Goal: Contribute content: Add original content to the website for others to see

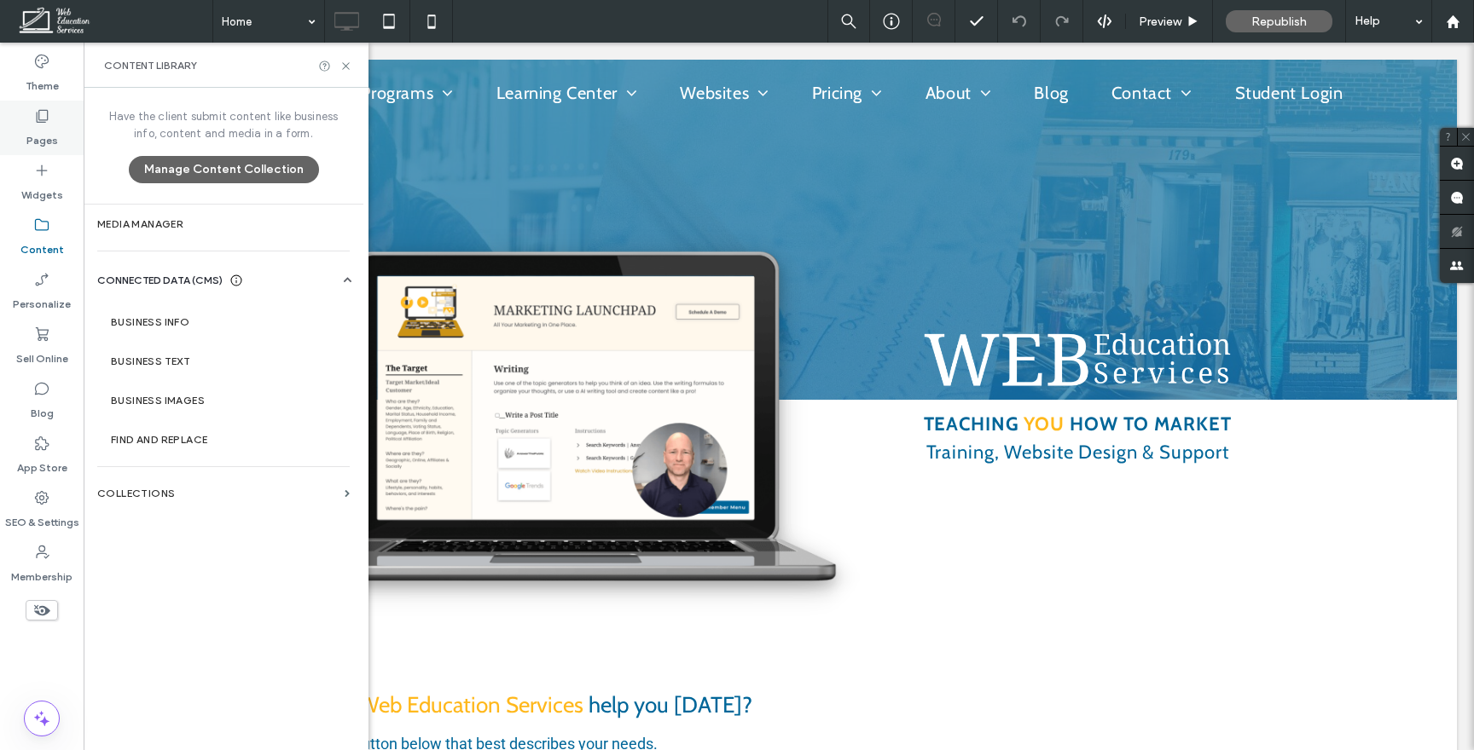
click at [41, 131] on label "Pages" at bounding box center [42, 137] width 32 height 24
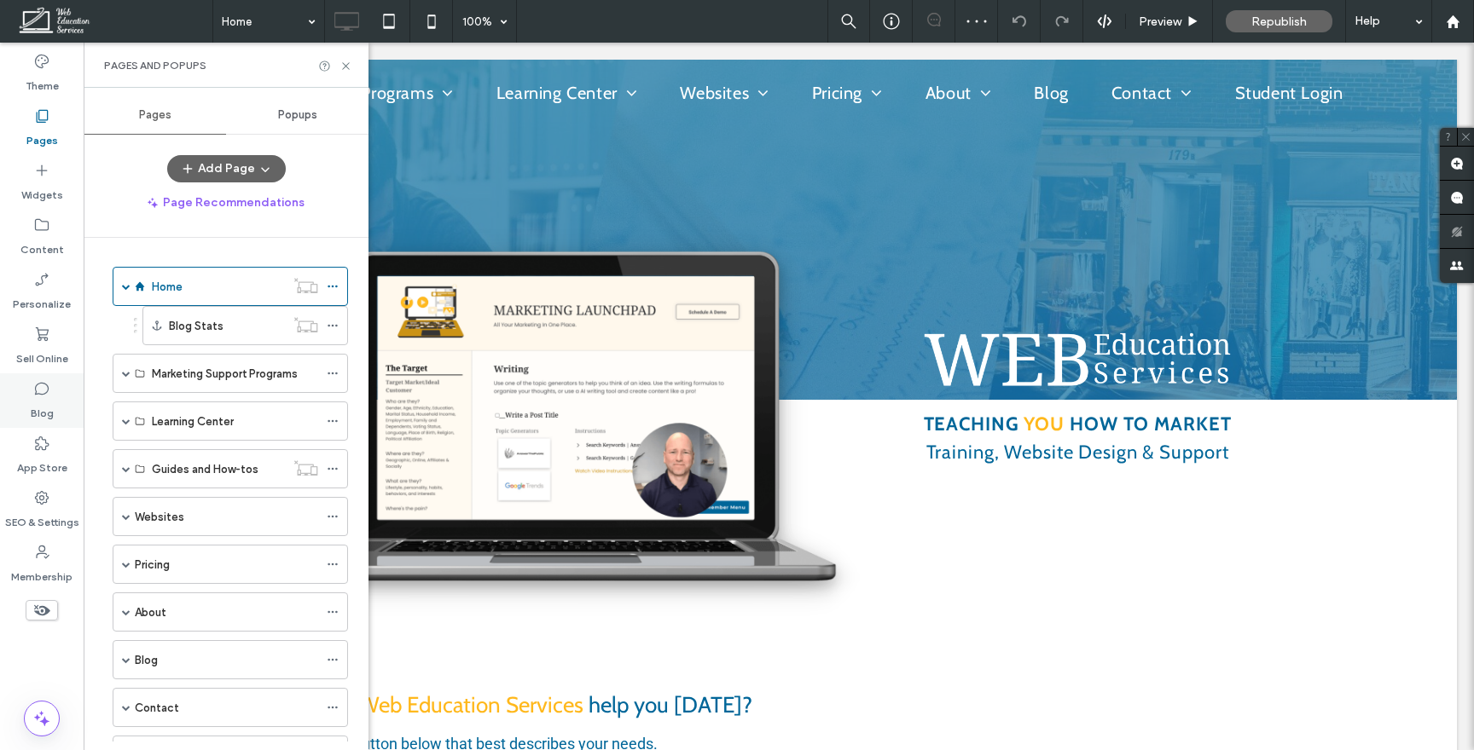
click at [51, 384] on div "Blog" at bounding box center [42, 401] width 84 height 55
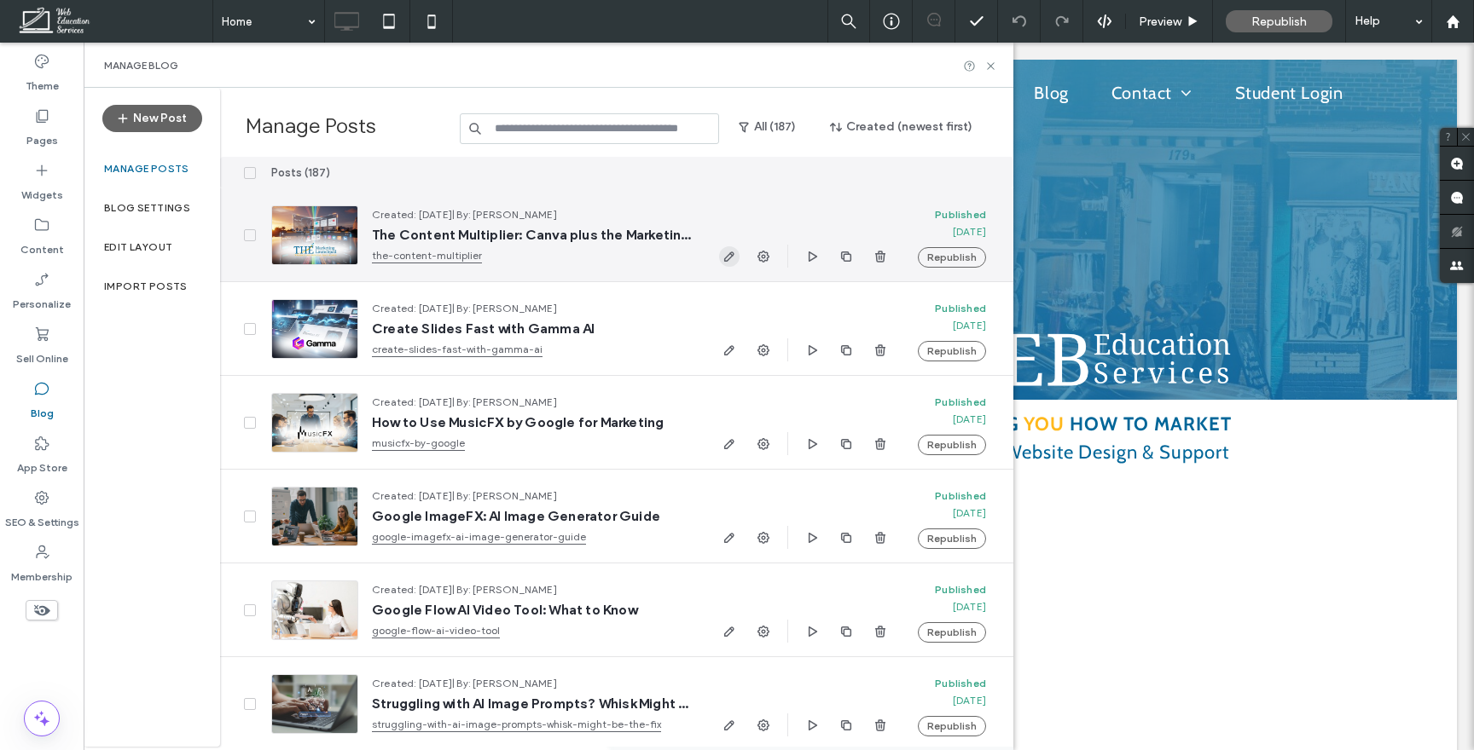
click at [727, 246] on span "button" at bounding box center [729, 256] width 20 height 20
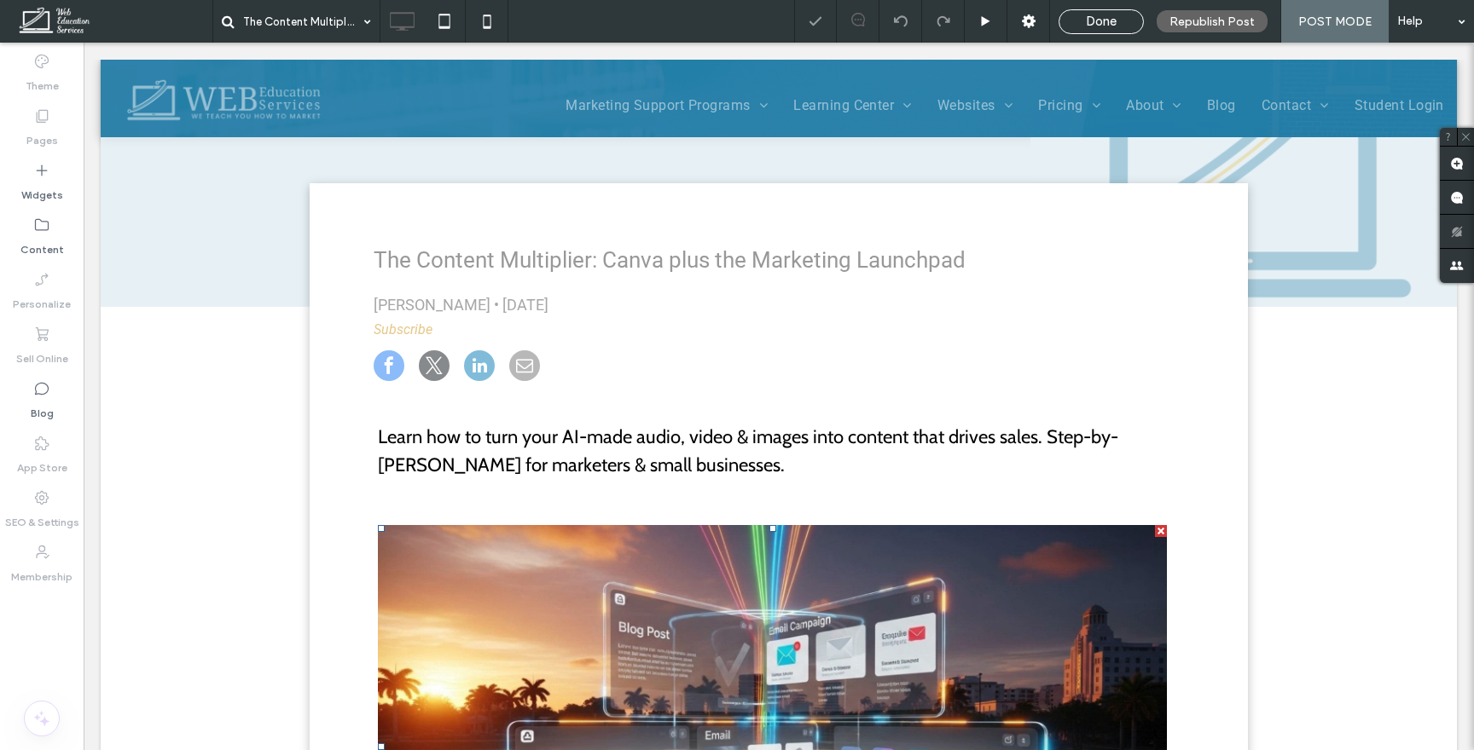
click at [378, 525] on span at bounding box center [378, 525] width 0 height 0
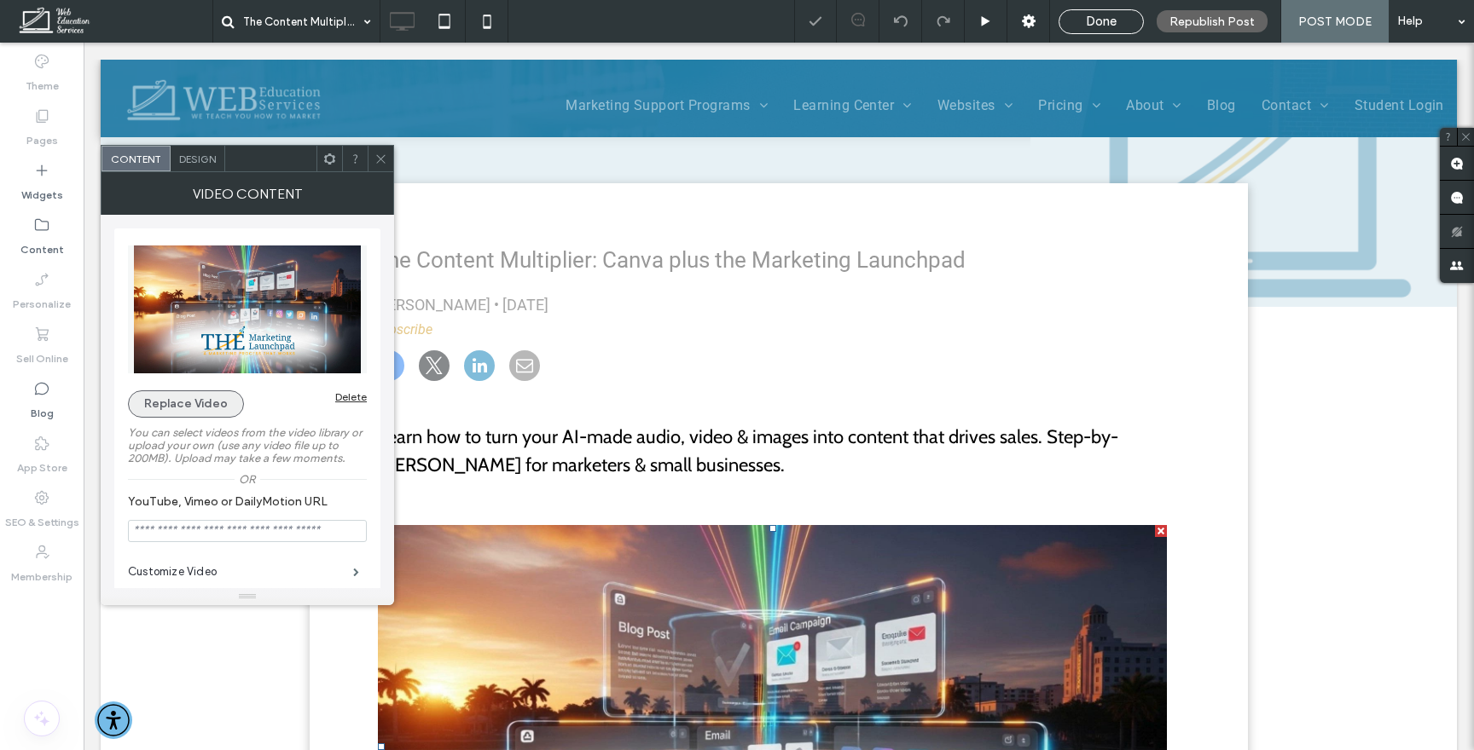
click at [203, 408] on button "Replace Video" at bounding box center [186, 404] width 116 height 27
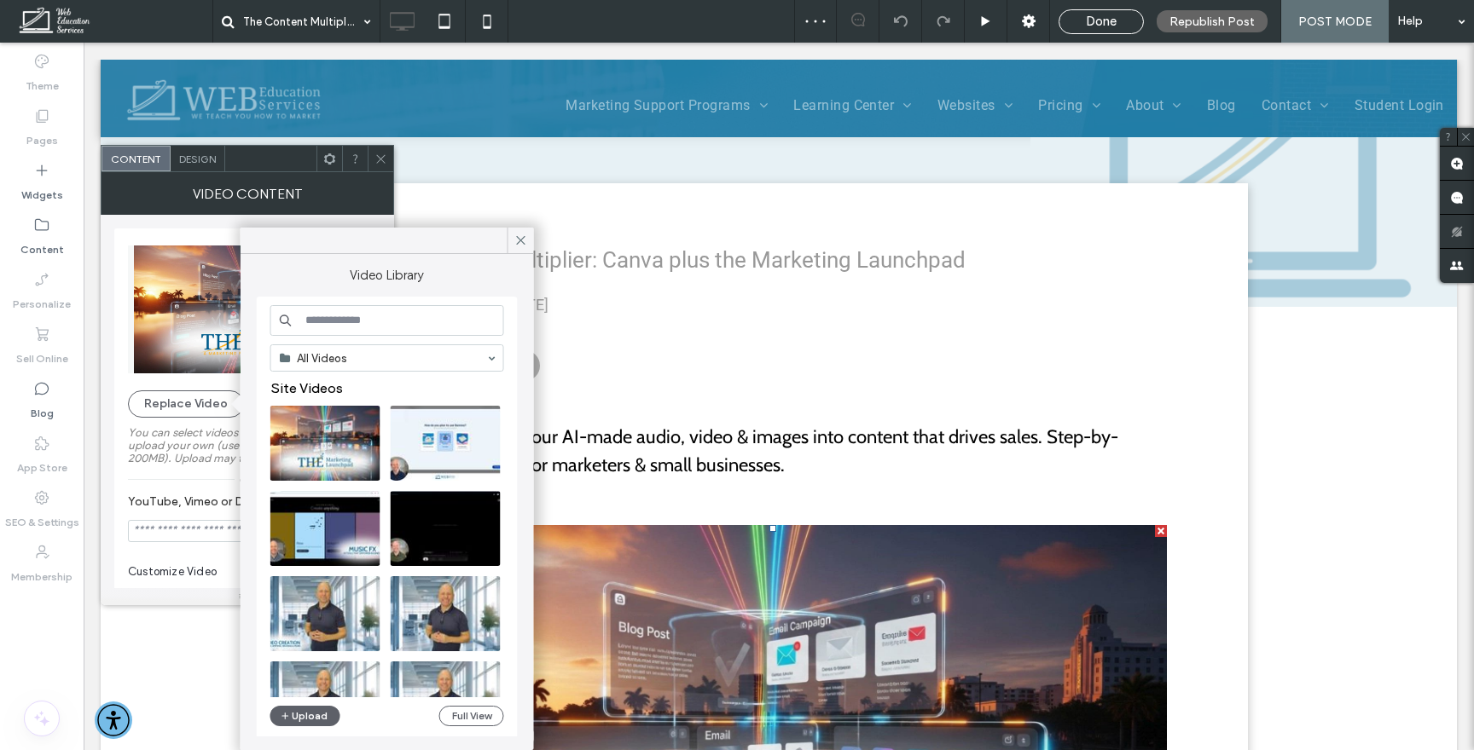
click at [478, 704] on div "All Videos Site Videos Upload Full View" at bounding box center [387, 518] width 234 height 426
click at [477, 710] on button "Full View" at bounding box center [471, 716] width 65 height 20
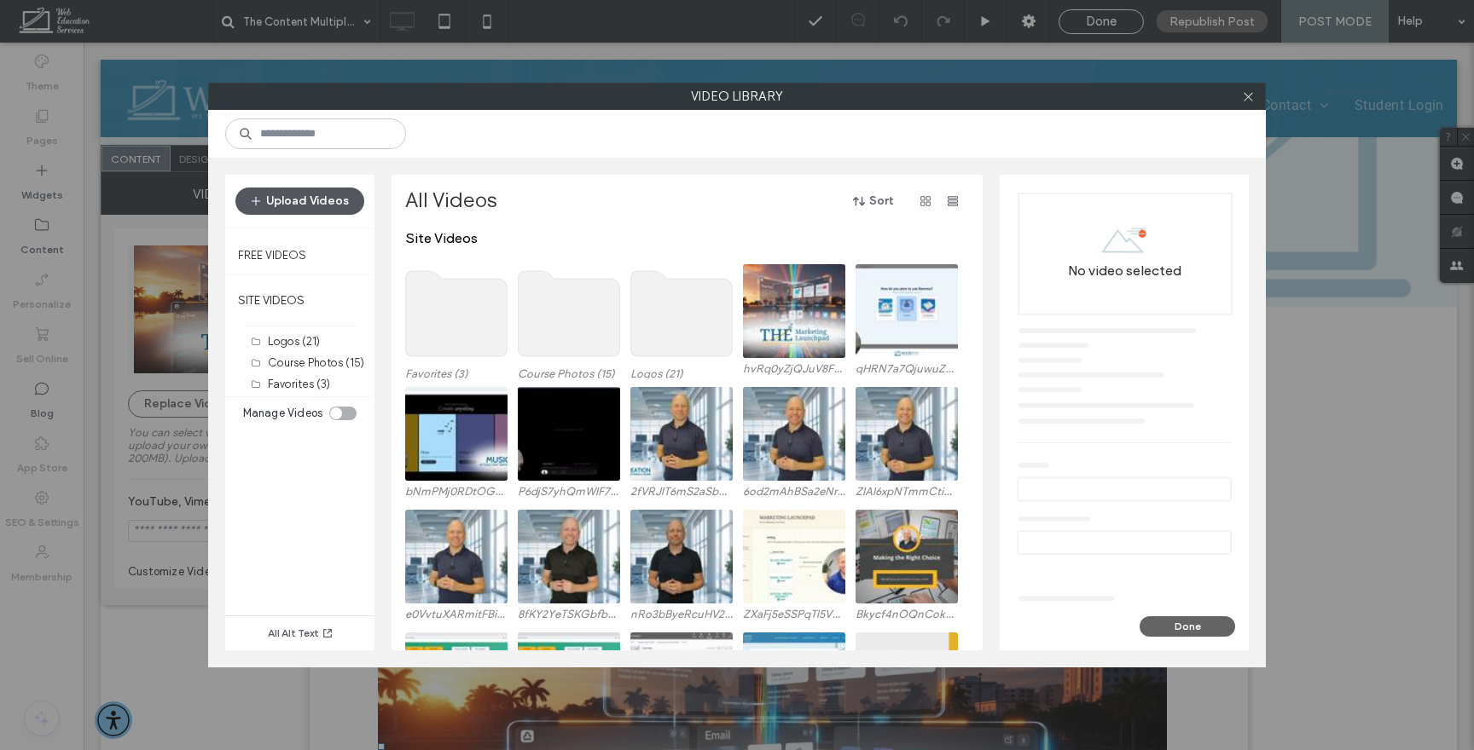
click at [303, 207] on button "Upload Videos" at bounding box center [299, 201] width 129 height 27
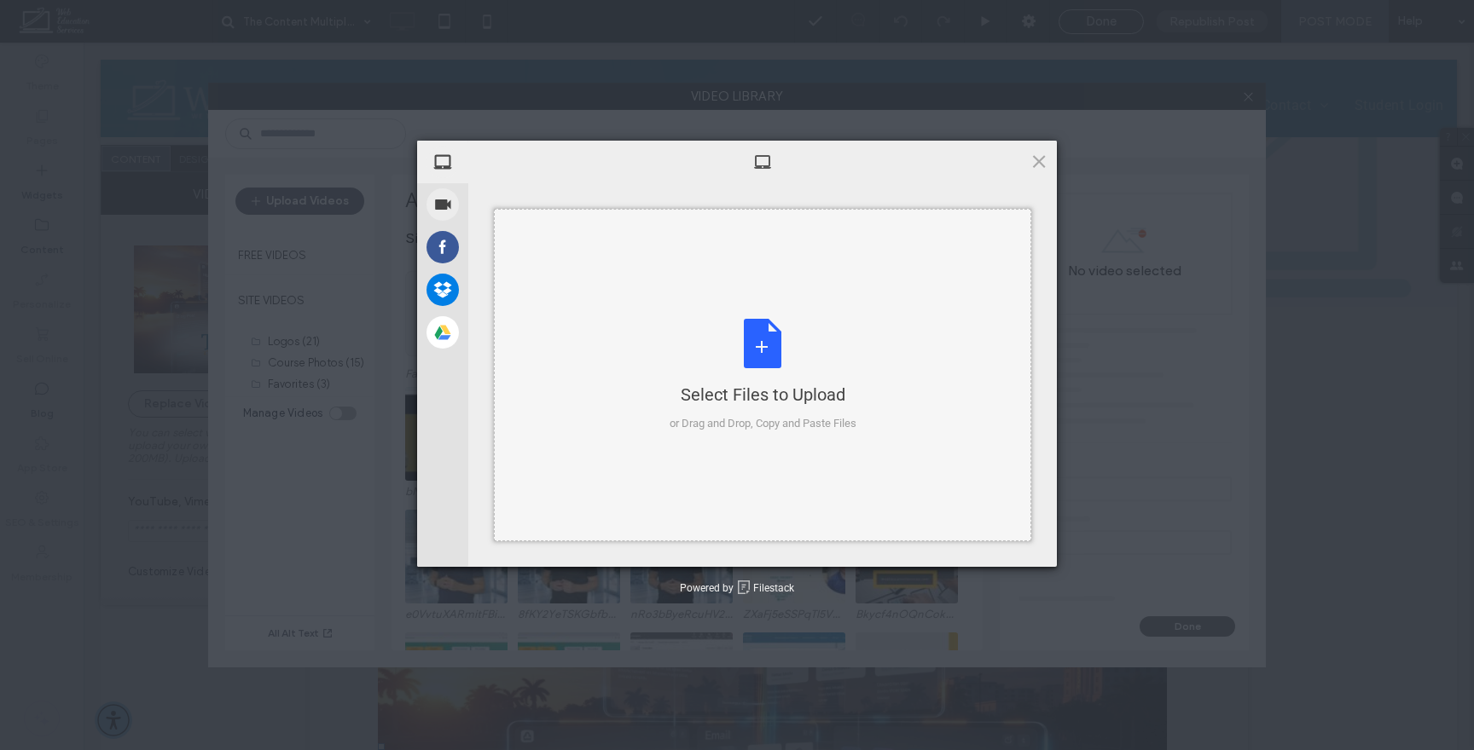
click at [767, 336] on div "Select Files to Upload or Drag and Drop, Copy and Paste Files" at bounding box center [762, 375] width 187 height 113
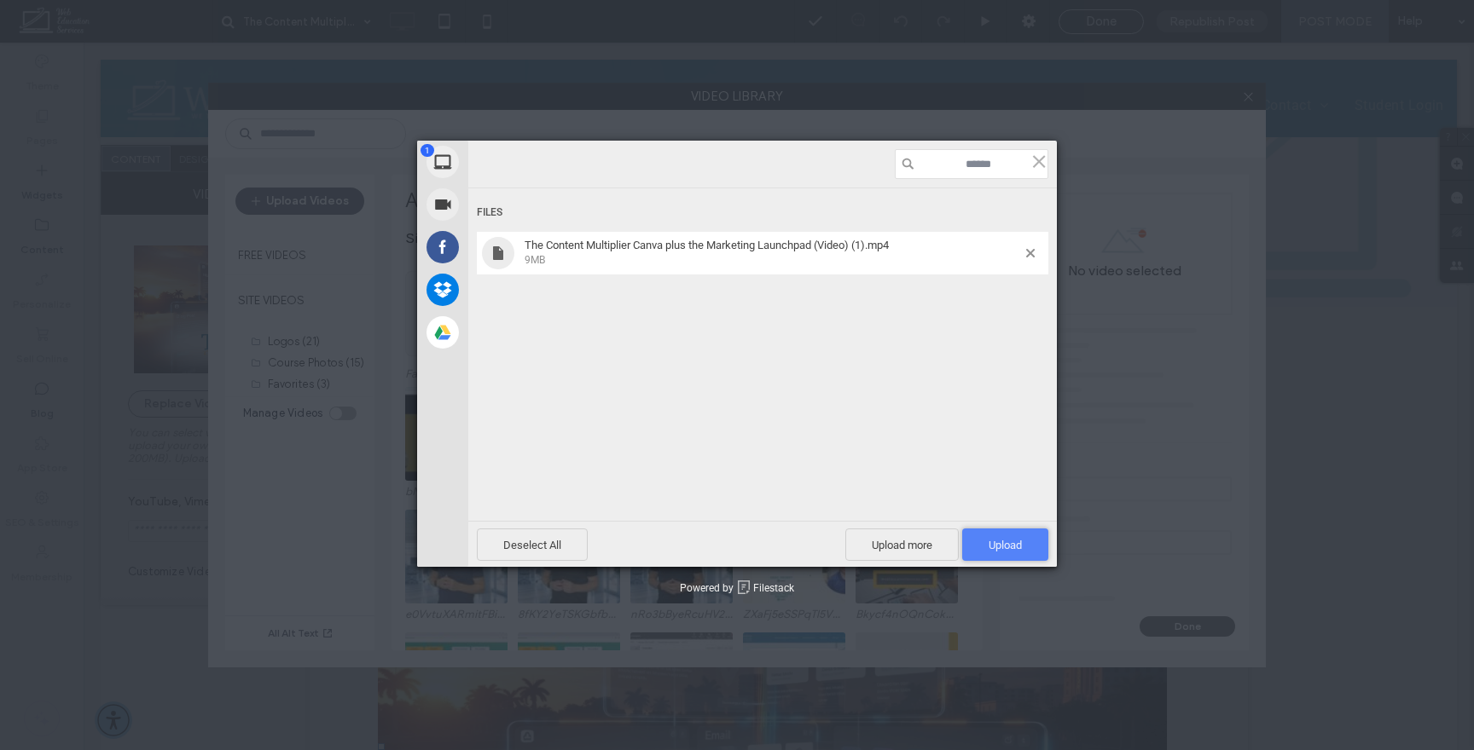
click at [992, 533] on span "Upload 1" at bounding box center [1005, 545] width 86 height 32
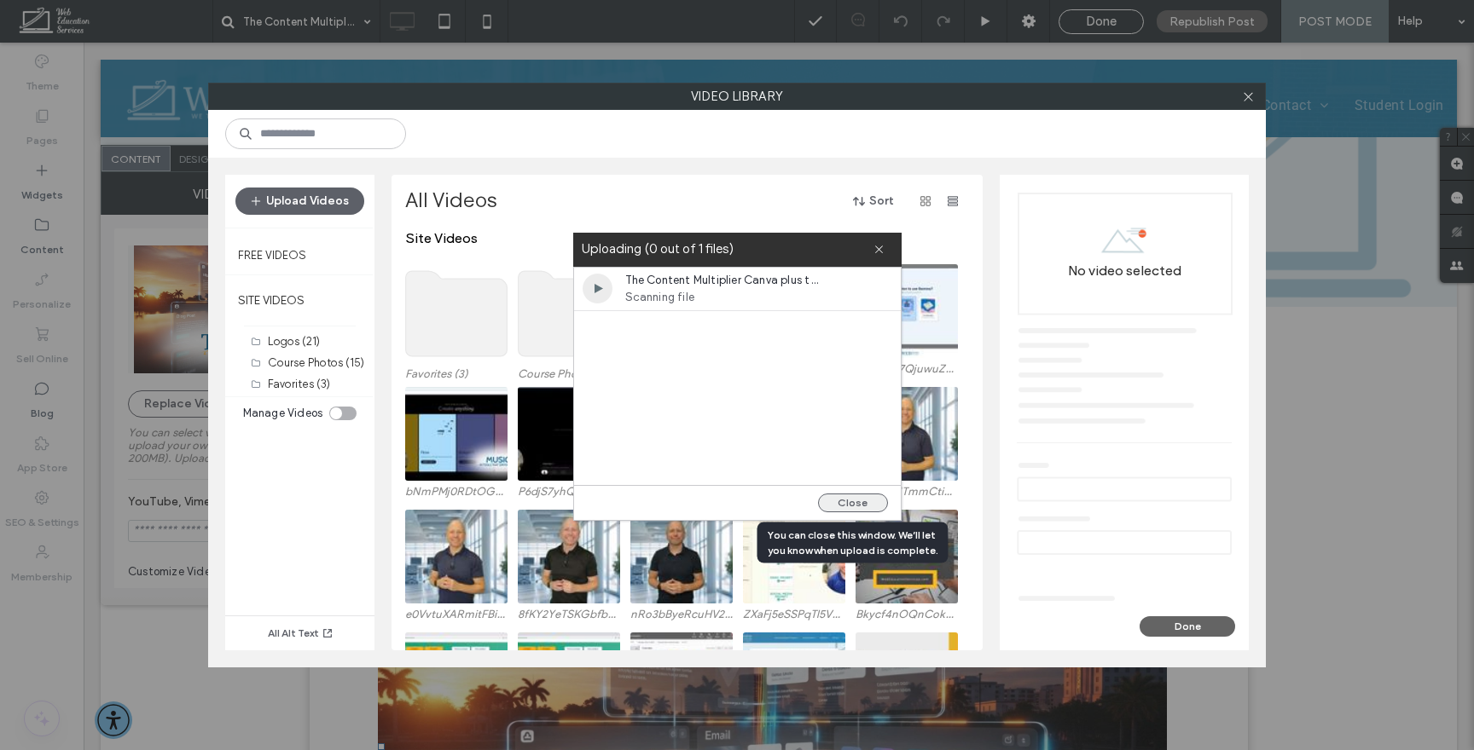
click at [871, 495] on button "Close" at bounding box center [853, 503] width 70 height 19
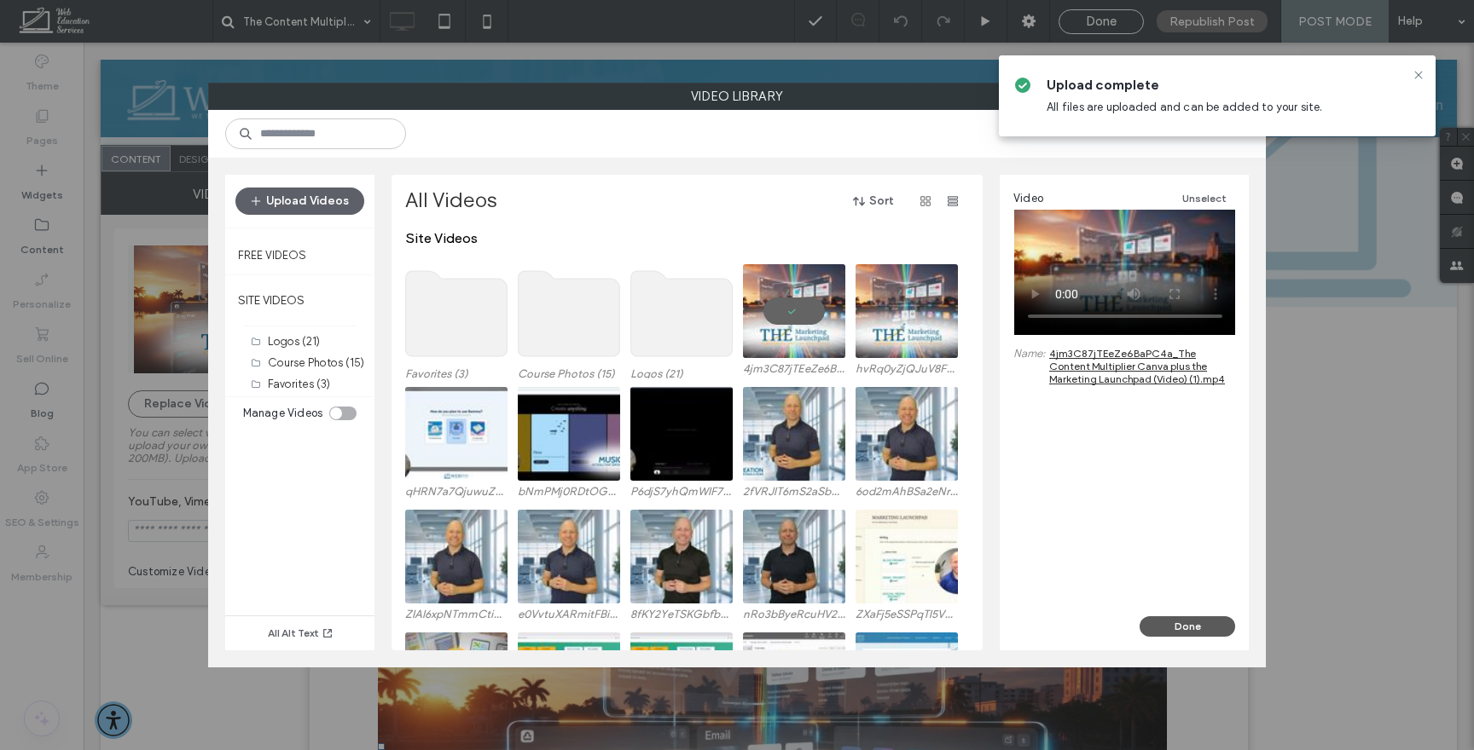
click at [1166, 621] on button "Done" at bounding box center [1187, 627] width 96 height 20
type input "**********"
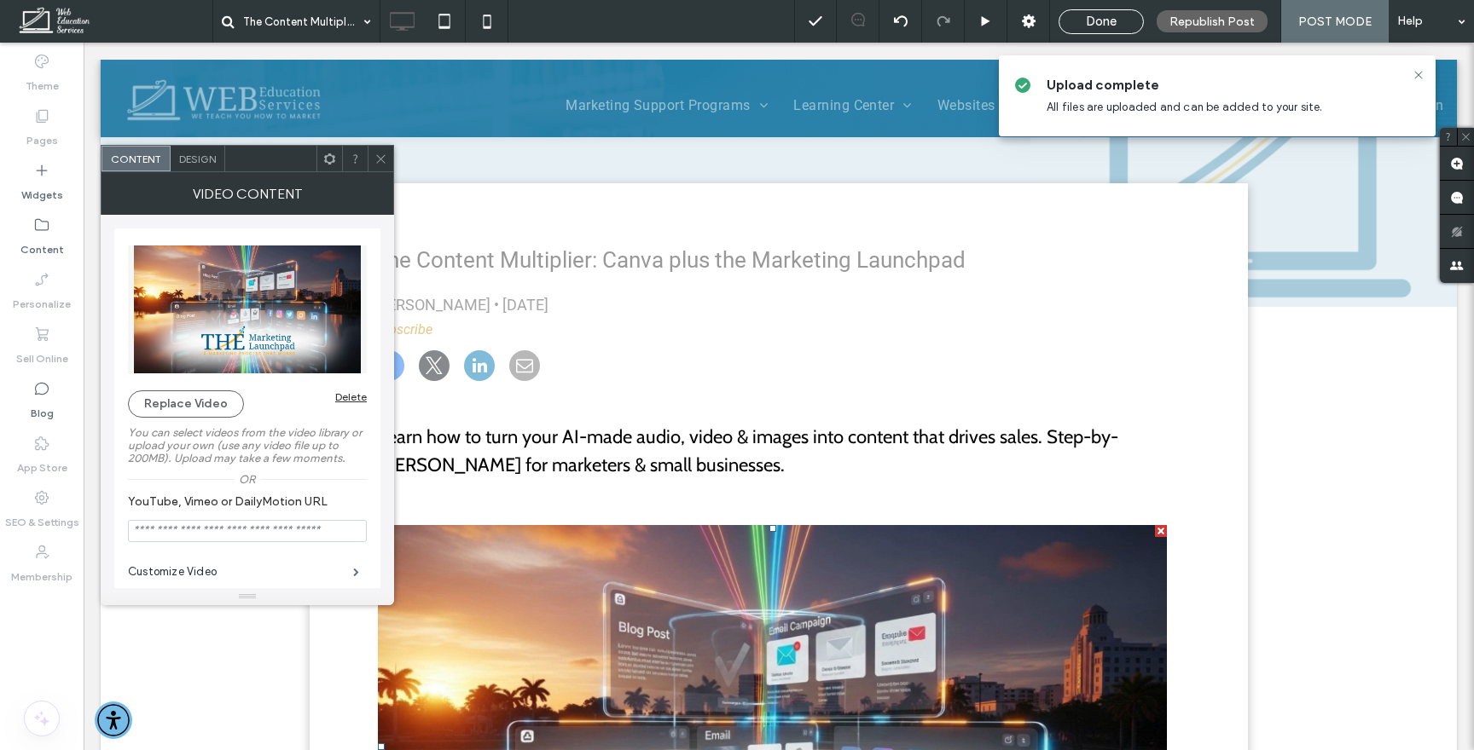
click at [379, 156] on icon at bounding box center [380, 159] width 13 height 13
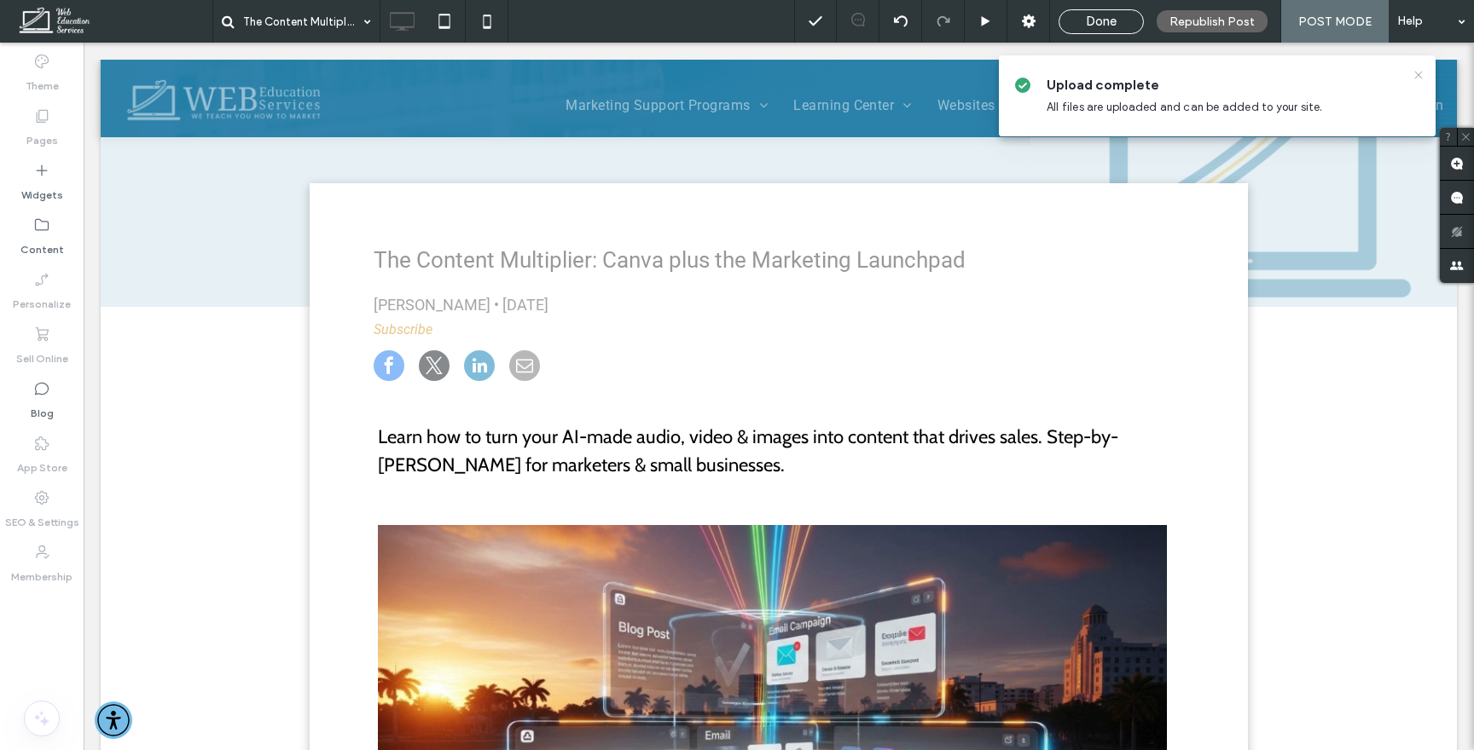
click at [1415, 74] on icon at bounding box center [1418, 75] width 14 height 14
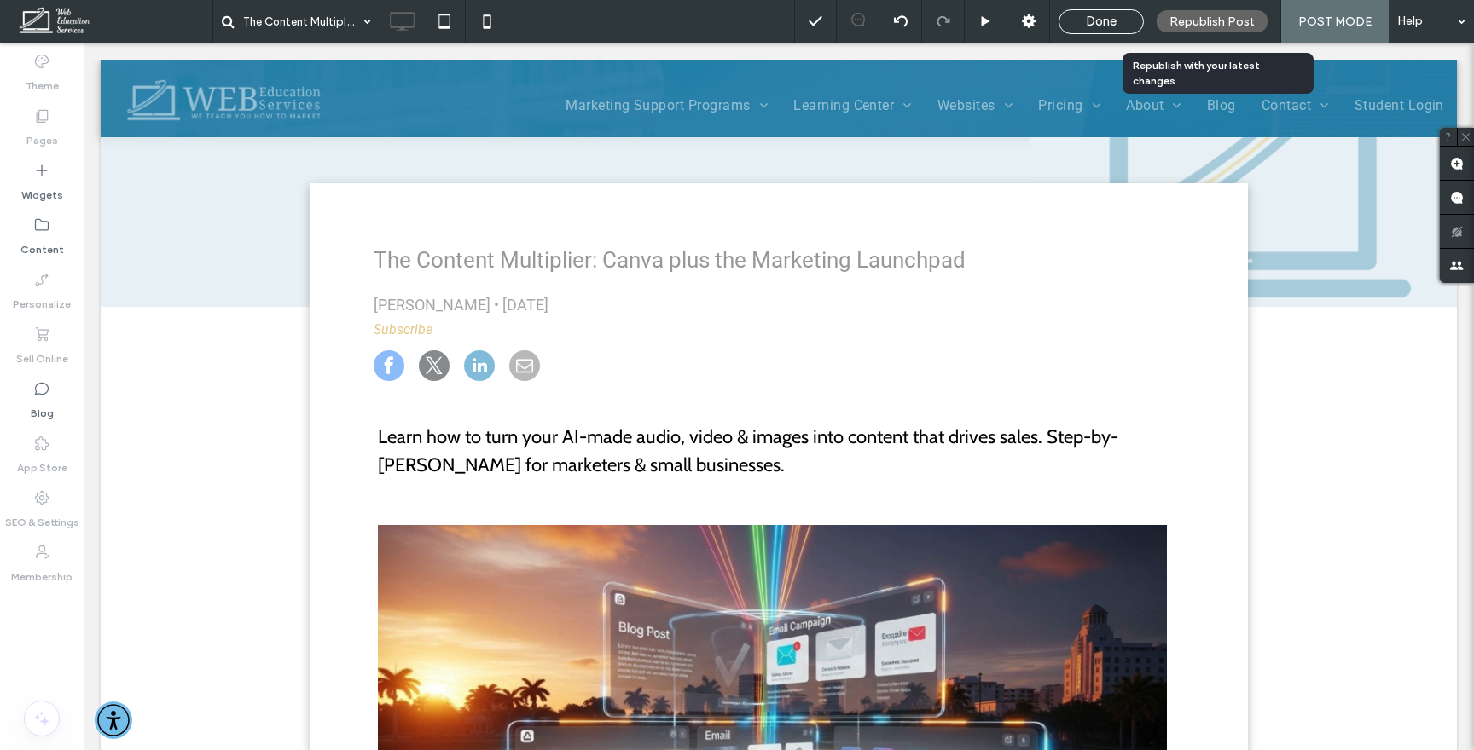
click at [1236, 9] on div "Republish Post" at bounding box center [1211, 21] width 111 height 43
click at [1220, 25] on span "Republish Post" at bounding box center [1211, 21] width 85 height 14
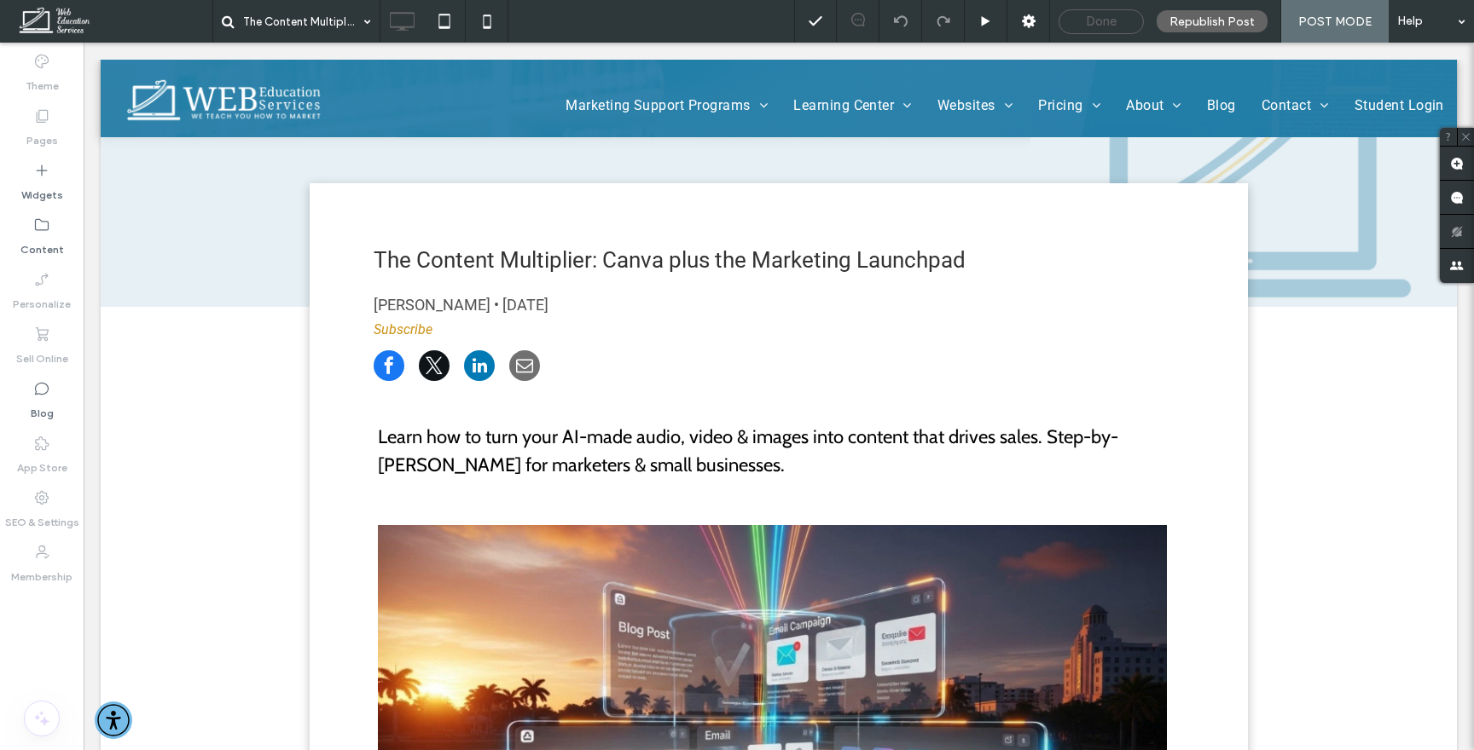
click at [1094, 23] on span "Done" at bounding box center [1101, 21] width 31 height 15
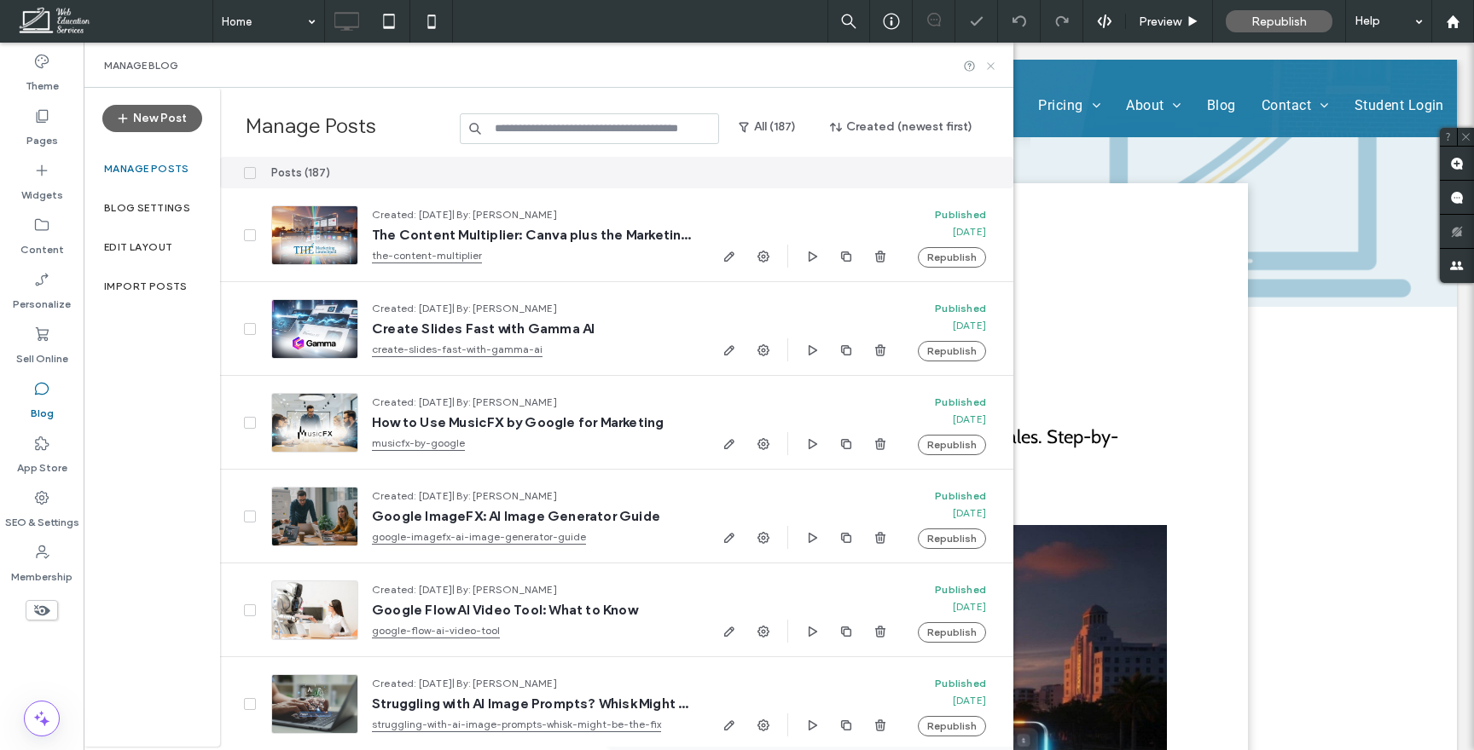
click at [993, 63] on use at bounding box center [990, 65] width 7 height 7
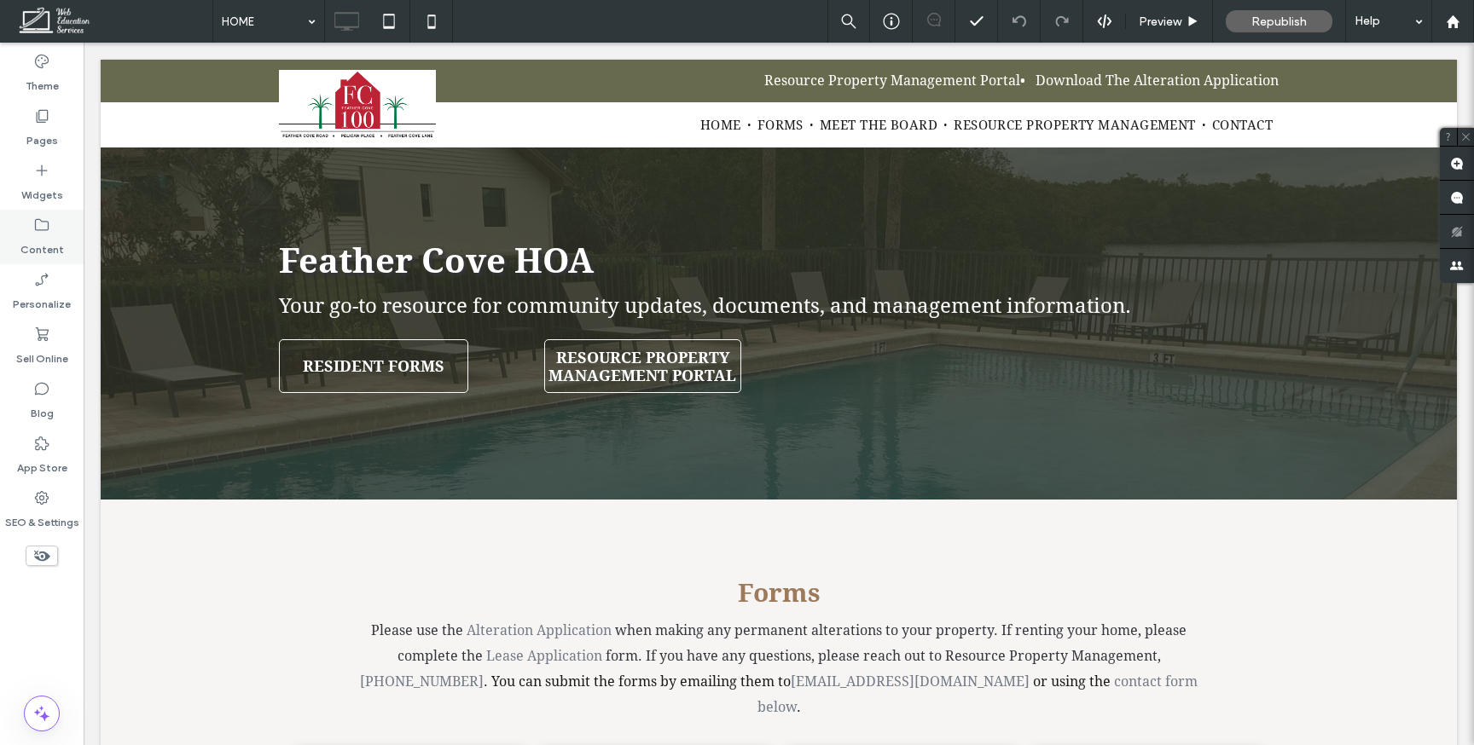
click at [40, 241] on label "Content" at bounding box center [41, 246] width 43 height 24
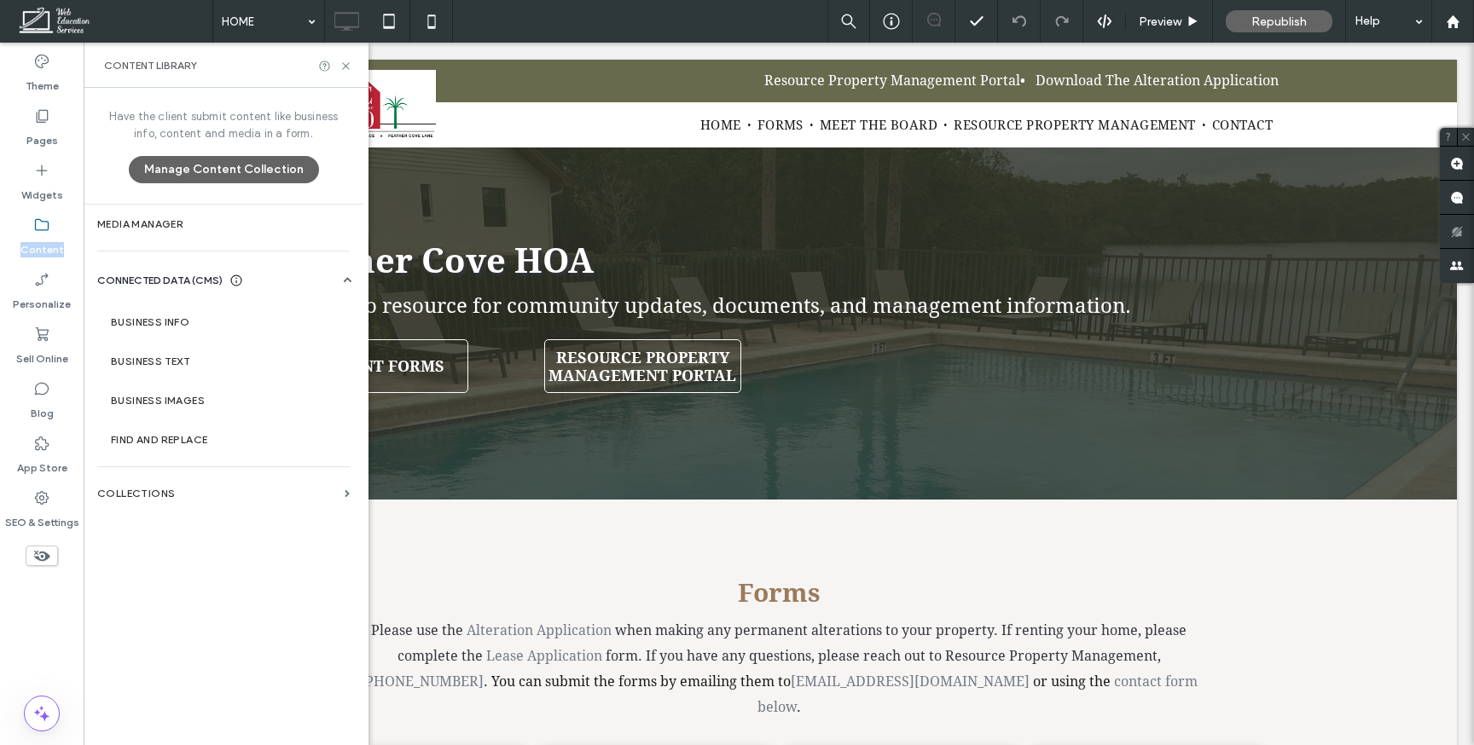
click at [40, 241] on label "Content" at bounding box center [41, 246] width 43 height 24
click at [185, 491] on label "Collections" at bounding box center [217, 494] width 240 height 12
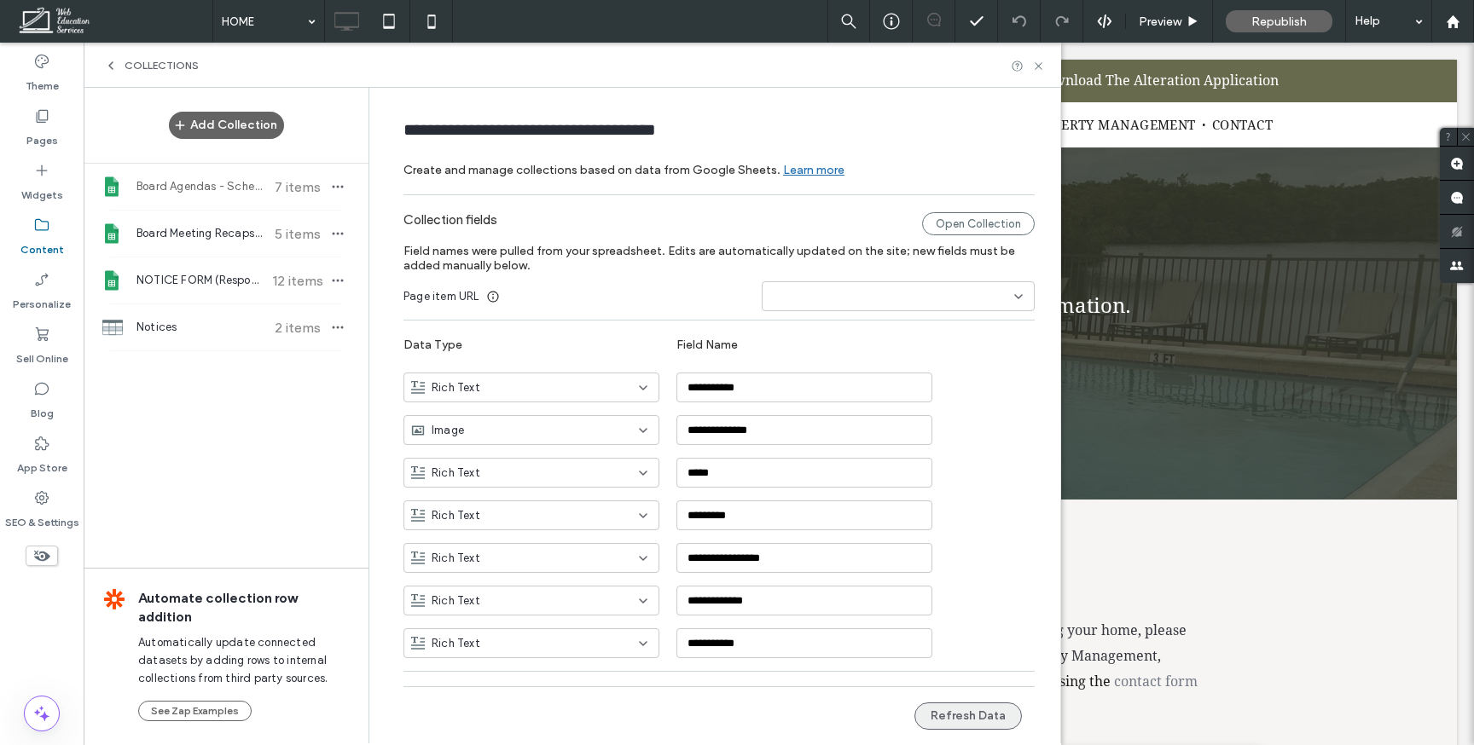
click at [946, 716] on button "Refresh Data" at bounding box center [967, 716] width 107 height 27
click at [212, 229] on span "Board Meeting Recaps (Responses)" at bounding box center [199, 233] width 127 height 17
click at [942, 719] on button "Refresh Data" at bounding box center [967, 716] width 107 height 27
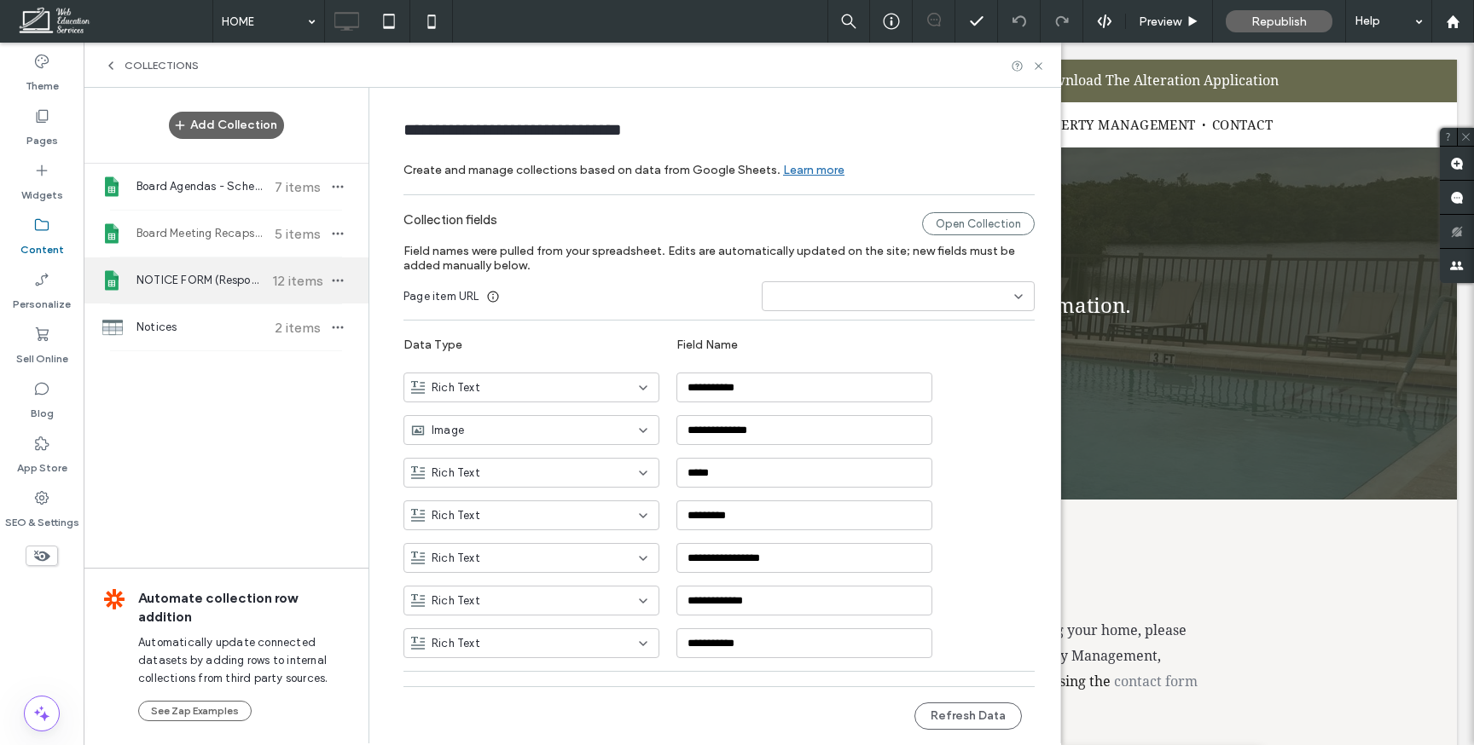
click at [239, 279] on span "NOTICE FORM (Responses)" at bounding box center [199, 280] width 127 height 17
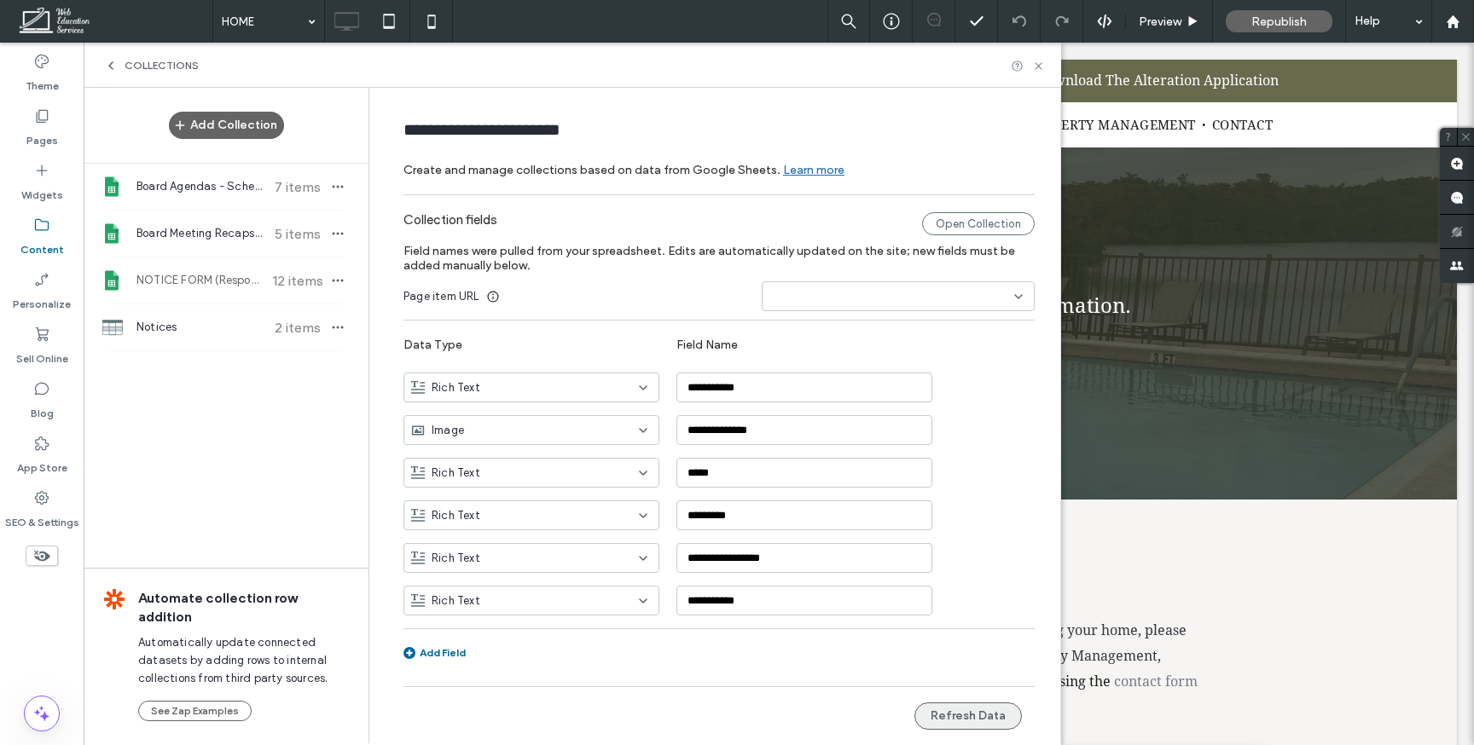
click at [1002, 718] on button "Refresh Data" at bounding box center [967, 716] width 107 height 27
click at [220, 192] on span "Board Agendas - Schedule (Responses)" at bounding box center [199, 186] width 127 height 17
type input "**********"
click at [945, 712] on button "Refresh Data" at bounding box center [967, 716] width 107 height 27
